Goal: Task Accomplishment & Management: Manage account settings

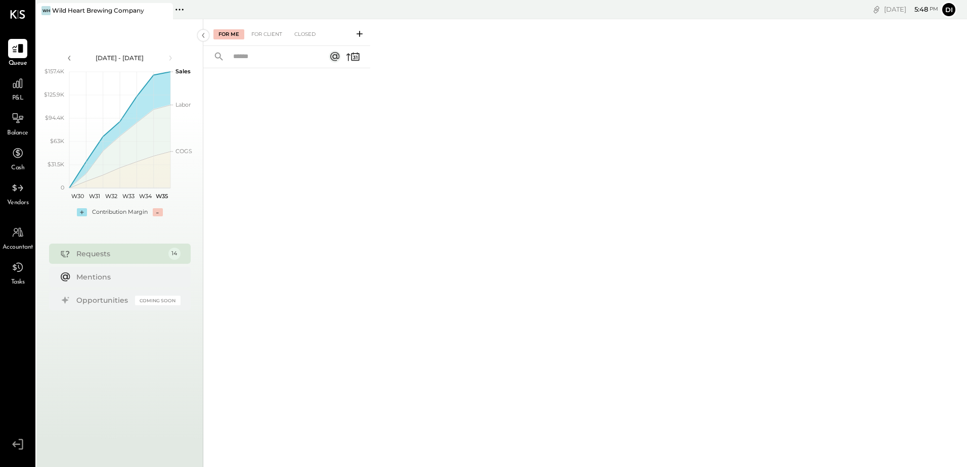
click at [140, 259] on div "Requests 14" at bounding box center [120, 254] width 142 height 20
click at [110, 254] on div "Requests" at bounding box center [119, 254] width 87 height 10
click at [266, 31] on div "For Client" at bounding box center [266, 34] width 41 height 10
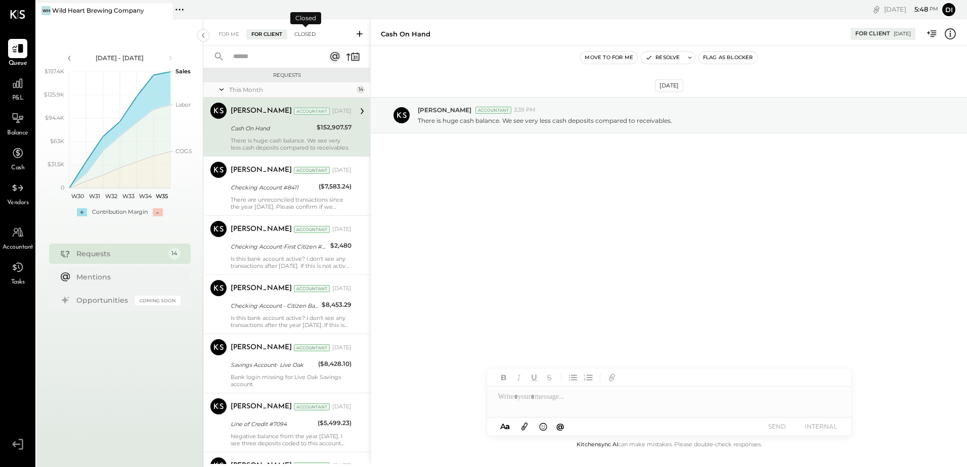
click at [297, 34] on div "Closed" at bounding box center [304, 34] width 31 height 10
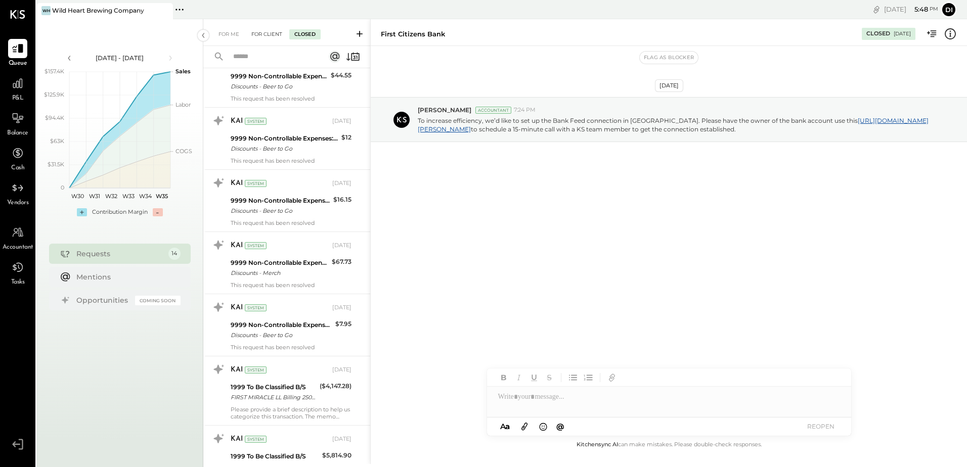
scroll to position [116, 0]
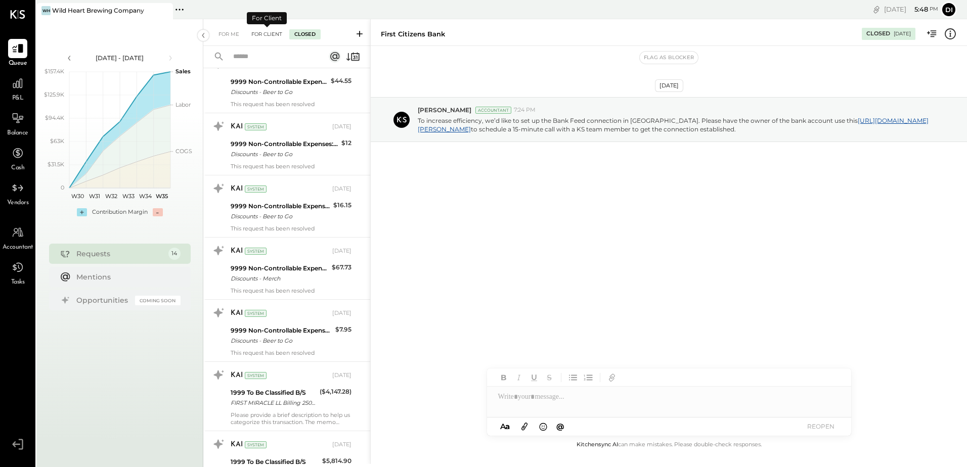
click at [262, 34] on div "For Client" at bounding box center [266, 34] width 41 height 10
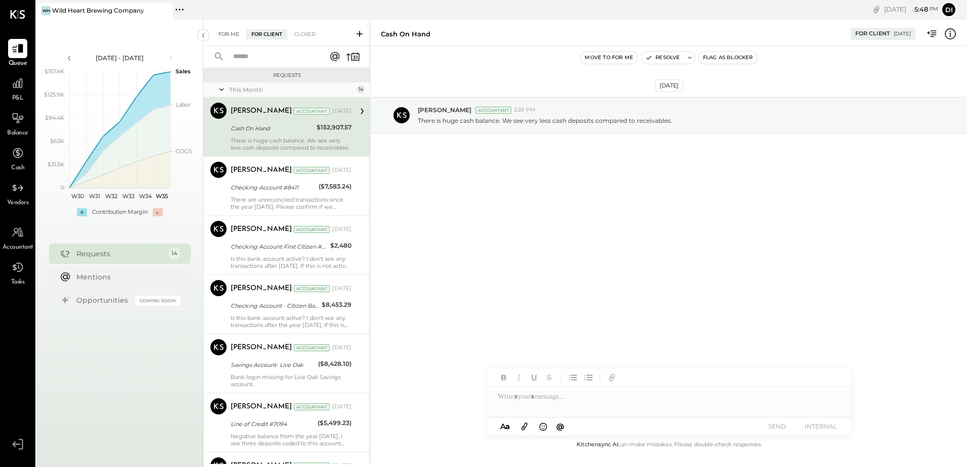
click at [224, 37] on div "For Me" at bounding box center [229, 34] width 31 height 10
